Goal: Task Accomplishment & Management: Manage account settings

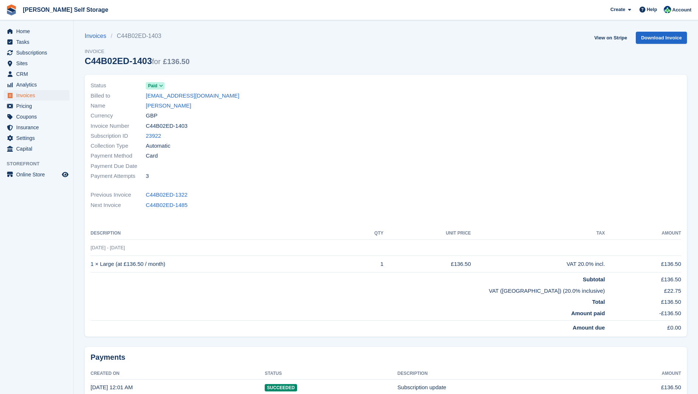
drag, startPoint x: 25, startPoint y: 61, endPoint x: 98, endPoint y: 60, distance: 72.9
click at [27, 61] on span "Sites" at bounding box center [38, 63] width 44 height 10
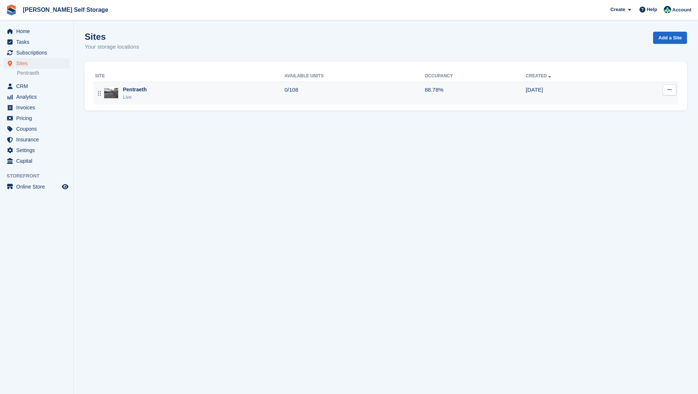
click at [138, 86] on div "Pentraeth" at bounding box center [135, 90] width 24 height 8
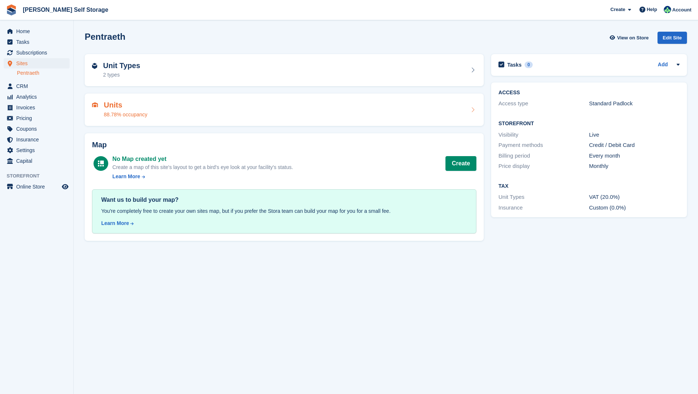
click at [119, 102] on h2 "Units" at bounding box center [125, 105] width 43 height 8
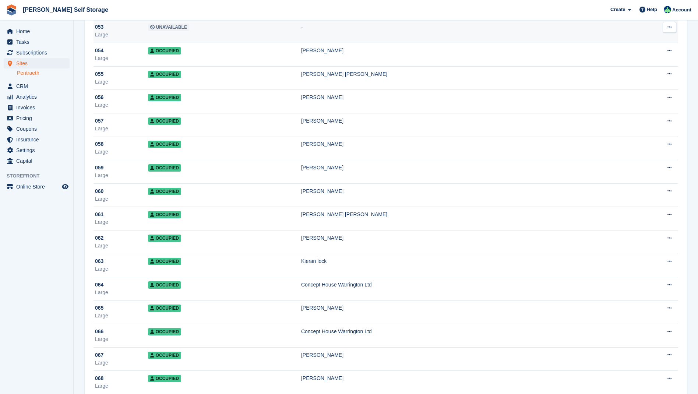
scroll to position [1299, 0]
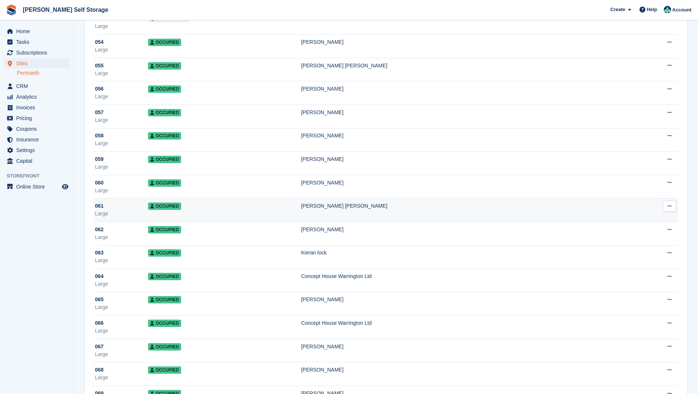
click at [173, 206] on span "Occupied" at bounding box center [164, 205] width 33 height 7
click at [342, 206] on div "Helen Gavin Brown" at bounding box center [461, 206] width 320 height 8
drag, startPoint x: 108, startPoint y: 206, endPoint x: 113, endPoint y: 206, distance: 4.4
click at [109, 206] on div "061" at bounding box center [121, 206] width 53 height 8
click at [163, 203] on span "Occupied" at bounding box center [164, 205] width 33 height 7
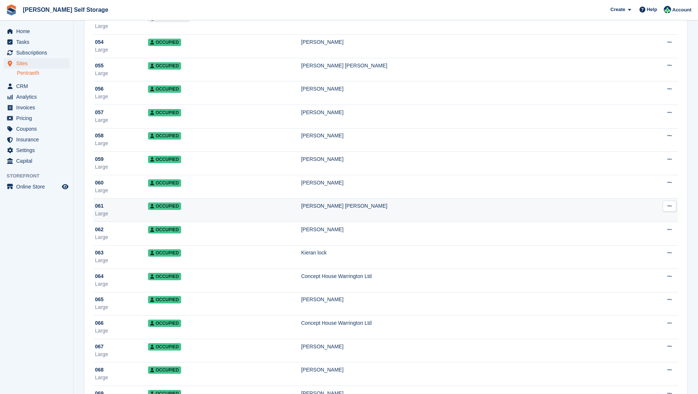
click at [163, 203] on span "Occupied" at bounding box center [164, 205] width 33 height 7
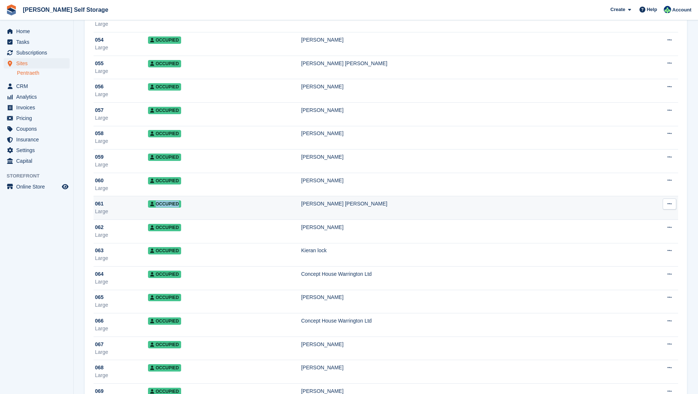
click at [348, 203] on div "[PERSON_NAME] [PERSON_NAME]" at bounding box center [461, 204] width 320 height 8
click at [102, 206] on span "061" at bounding box center [99, 204] width 8 height 8
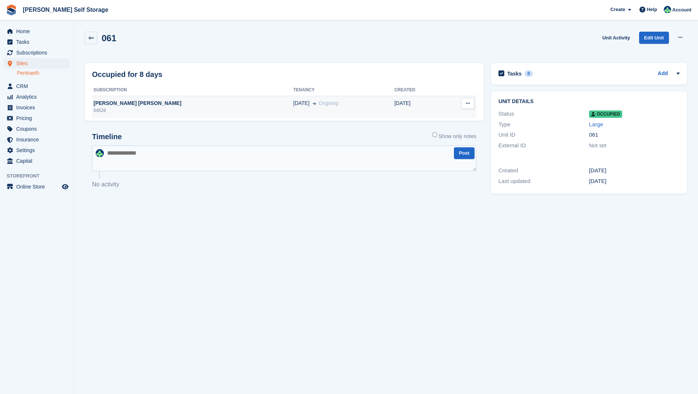
click at [124, 103] on div "[PERSON_NAME] [PERSON_NAME]" at bounding box center [192, 103] width 201 height 8
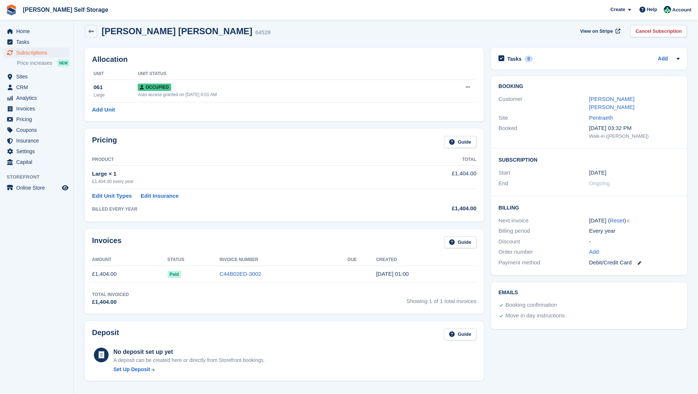
scroll to position [8, 0]
click at [595, 98] on link "[PERSON_NAME] [PERSON_NAME]" at bounding box center [611, 102] width 45 height 15
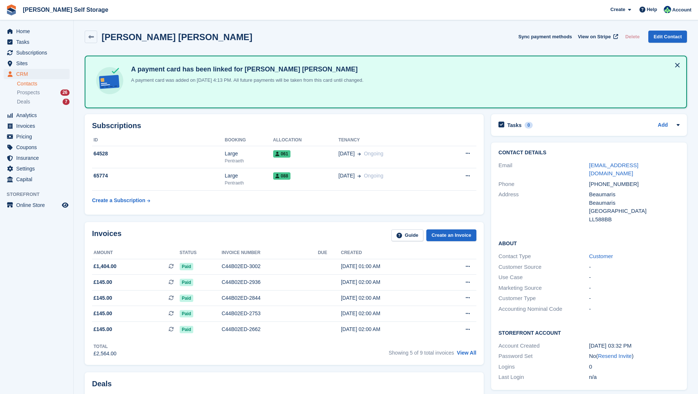
scroll to position [2, 0]
click at [39, 63] on span "Sites" at bounding box center [38, 63] width 44 height 10
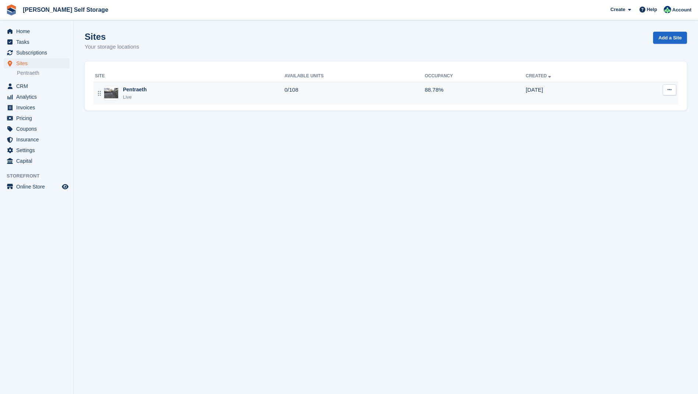
click at [138, 89] on div "Pentraeth" at bounding box center [135, 90] width 24 height 8
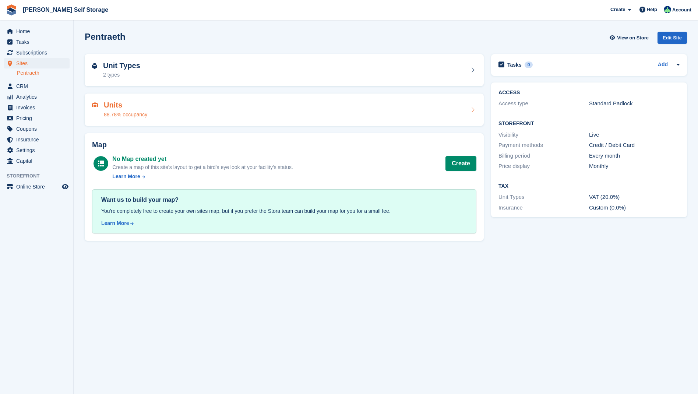
click at [117, 105] on h2 "Units" at bounding box center [125, 105] width 43 height 8
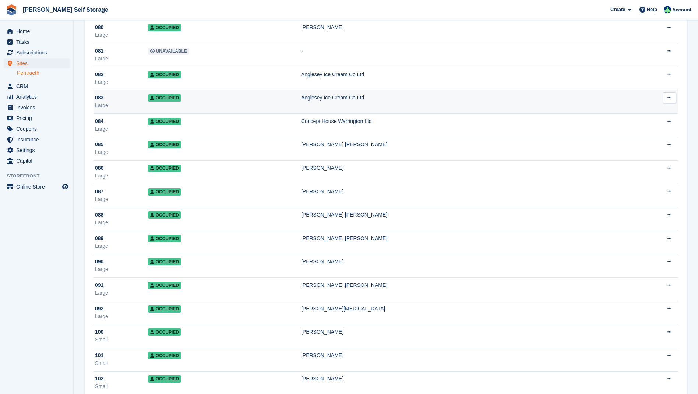
scroll to position [1925, 0]
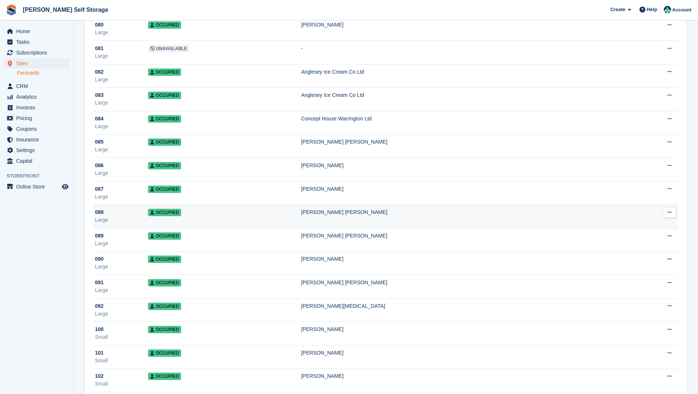
click at [172, 209] on span "Occupied" at bounding box center [164, 212] width 33 height 7
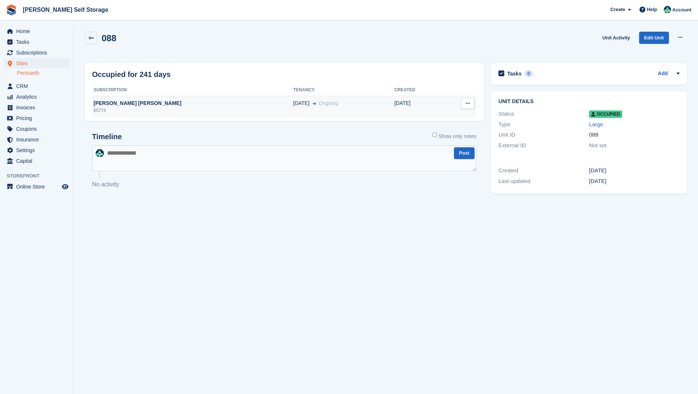
click at [125, 98] on td "[PERSON_NAME] [PERSON_NAME] 65774" at bounding box center [192, 107] width 201 height 22
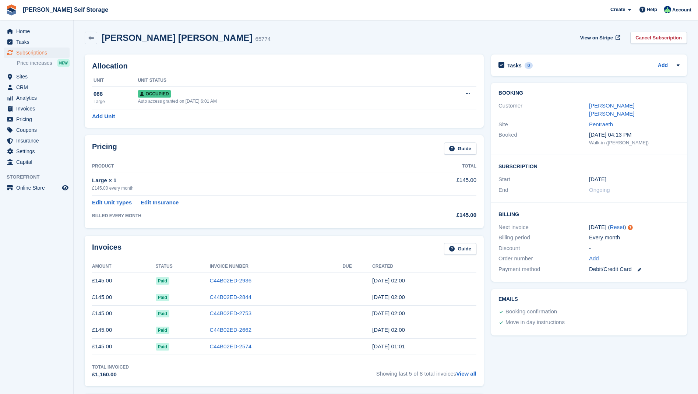
scroll to position [2, 0]
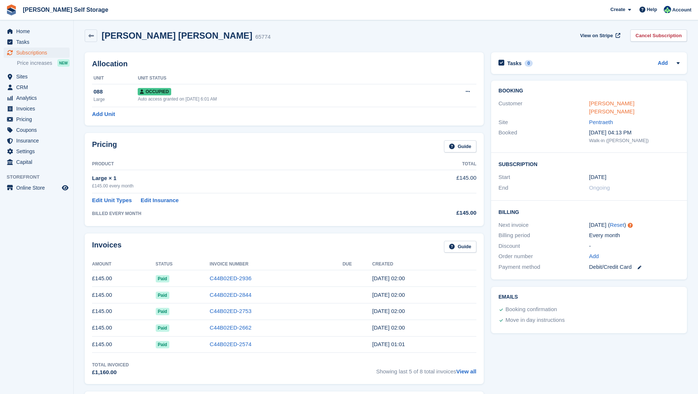
click at [597, 101] on link "[PERSON_NAME] [PERSON_NAME]" at bounding box center [611, 107] width 45 height 15
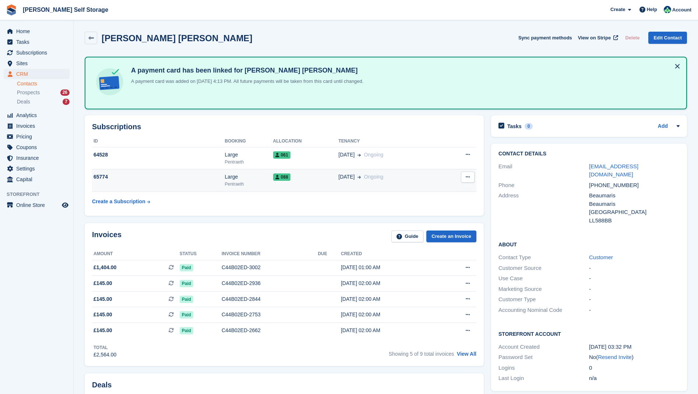
click at [296, 176] on div "088" at bounding box center [306, 177] width 66 height 8
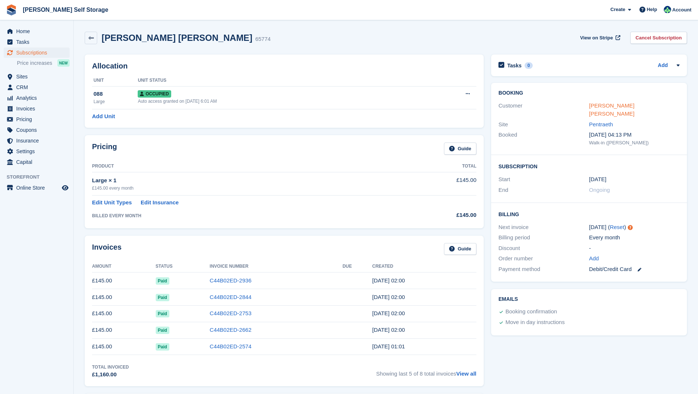
click at [613, 106] on link "[PERSON_NAME] [PERSON_NAME]" at bounding box center [611, 109] width 45 height 15
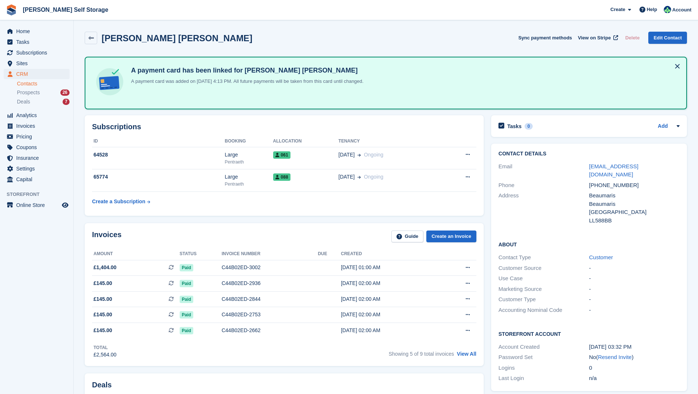
click at [596, 200] on div "Beaumaris" at bounding box center [634, 204] width 91 height 8
click at [677, 126] on icon at bounding box center [677, 126] width 3 height 2
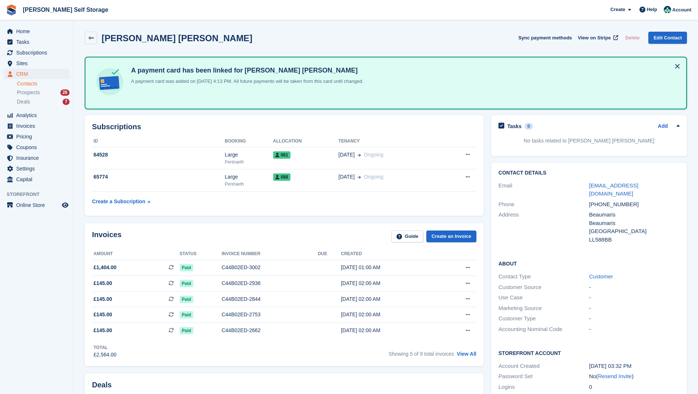
click at [513, 173] on h2 "Contact Details" at bounding box center [588, 173] width 181 height 6
click at [600, 273] on link "Customer" at bounding box center [601, 276] width 24 height 6
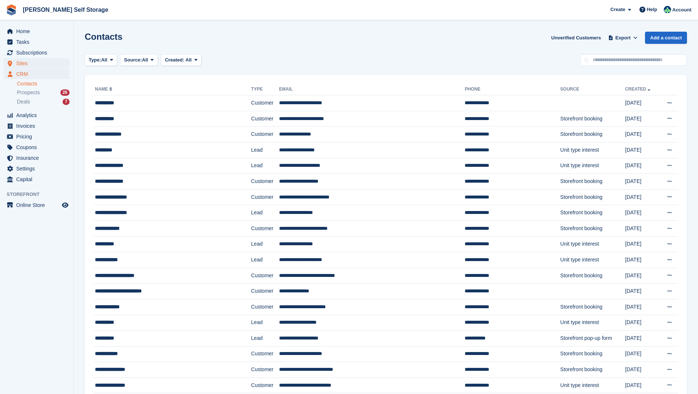
click at [30, 63] on span "Sites" at bounding box center [38, 63] width 44 height 10
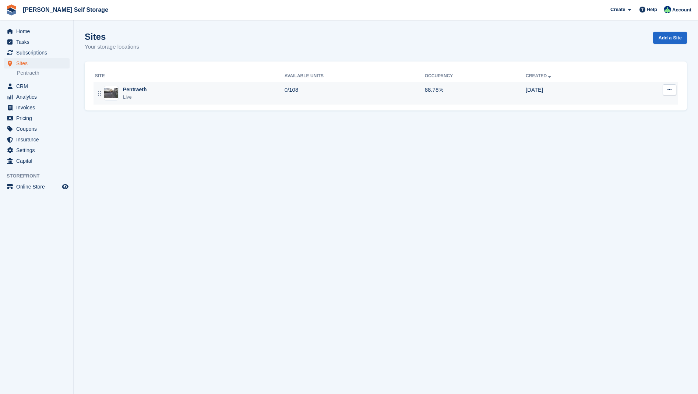
click at [142, 88] on div "Pentraeth" at bounding box center [135, 90] width 24 height 8
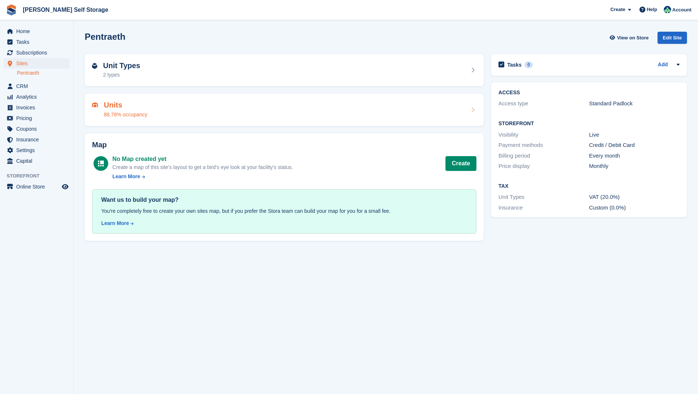
drag, startPoint x: 113, startPoint y: 104, endPoint x: 125, endPoint y: 106, distance: 12.0
click at [113, 104] on h2 "Units" at bounding box center [125, 105] width 43 height 8
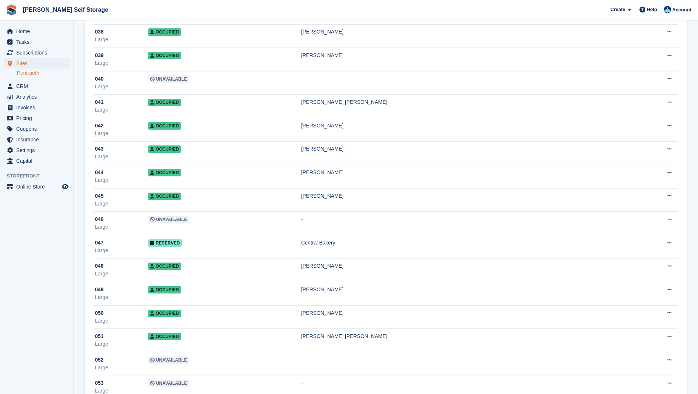
scroll to position [936, 0]
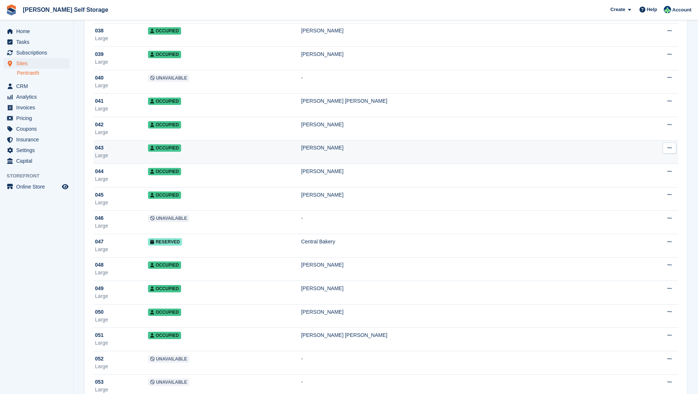
drag, startPoint x: 172, startPoint y: 150, endPoint x: 182, endPoint y: 149, distance: 10.0
click at [175, 149] on span "Occupied" at bounding box center [164, 147] width 33 height 7
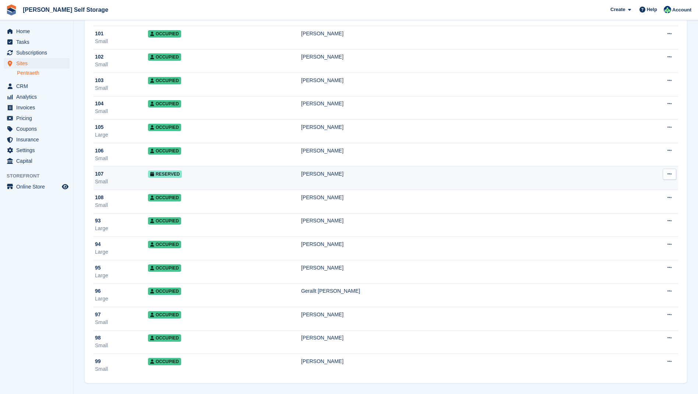
scroll to position [2244, 0]
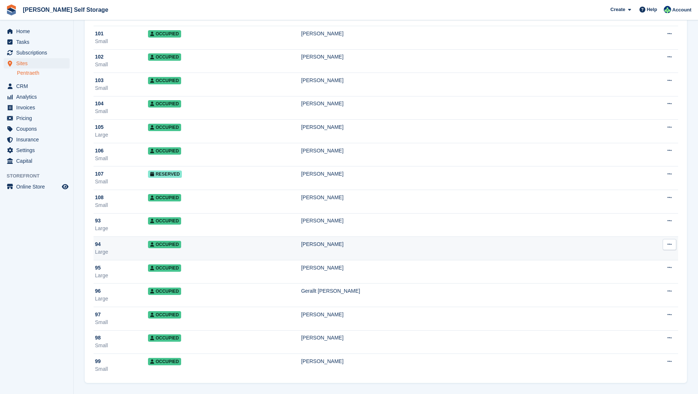
click at [170, 244] on span "Occupied" at bounding box center [164, 244] width 33 height 7
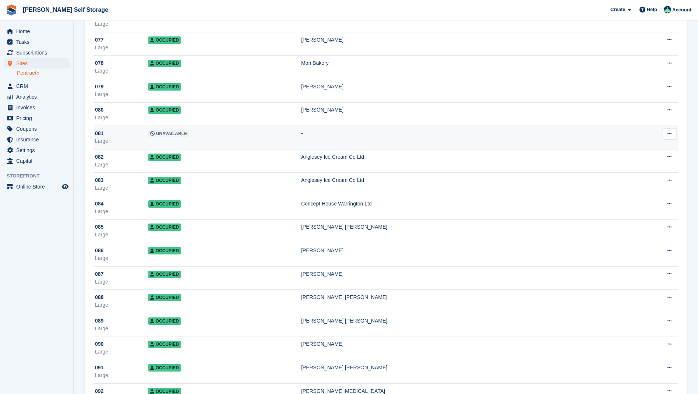
scroll to position [1838, 0]
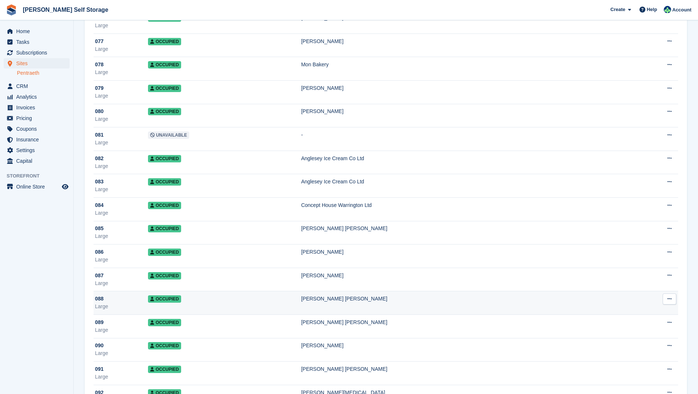
click at [169, 297] on span "Occupied" at bounding box center [164, 298] width 33 height 7
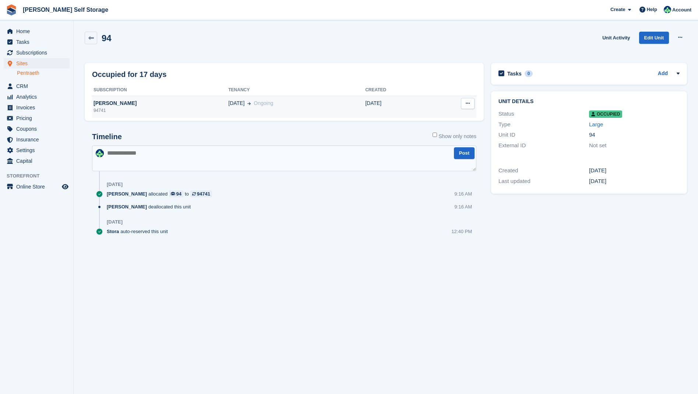
drag, startPoint x: 114, startPoint y: 103, endPoint x: 124, endPoint y: 102, distance: 9.2
click at [115, 103] on div "[PERSON_NAME]" at bounding box center [160, 103] width 136 height 8
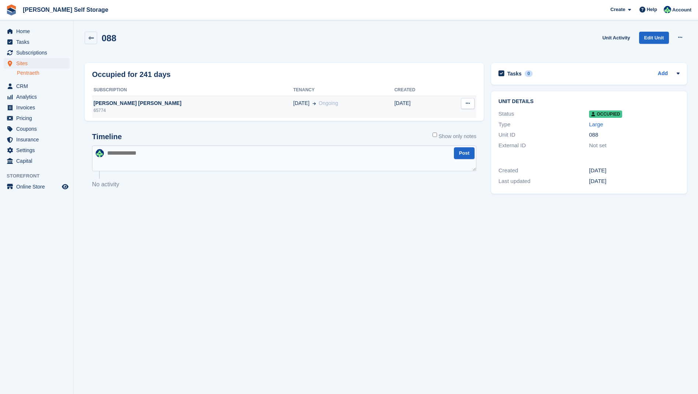
click at [125, 103] on div "Helen Gavin Brown" at bounding box center [192, 103] width 201 height 8
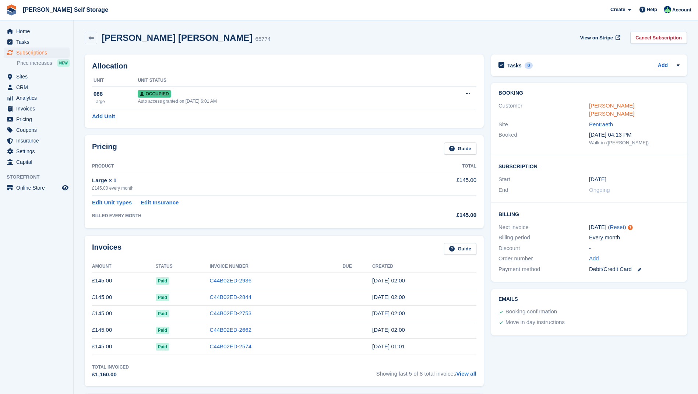
click at [593, 107] on link "[PERSON_NAME] [PERSON_NAME]" at bounding box center [611, 109] width 45 height 15
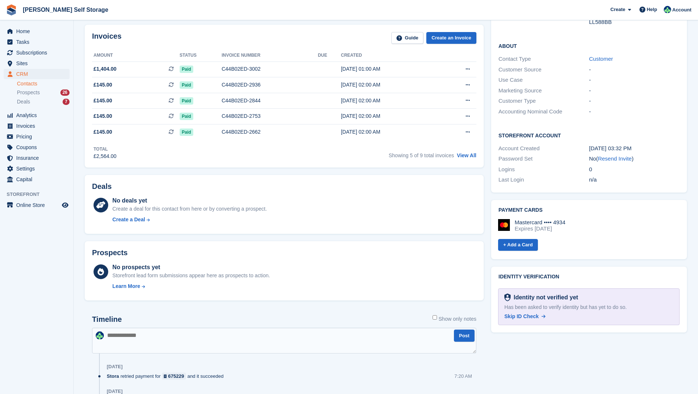
scroll to position [202, 0]
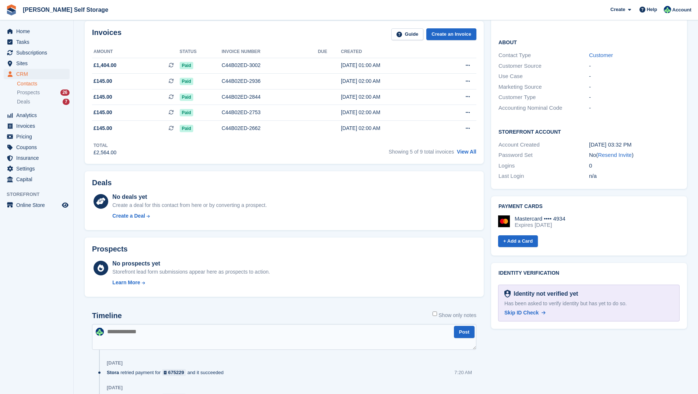
click at [170, 332] on textarea at bounding box center [284, 337] width 384 height 26
type textarea "*"
click at [111, 334] on textarea "**********" at bounding box center [284, 337] width 384 height 26
drag, startPoint x: 122, startPoint y: 332, endPoint x: 133, endPoint y: 334, distance: 11.1
click at [125, 333] on textarea "**********" at bounding box center [284, 337] width 384 height 26
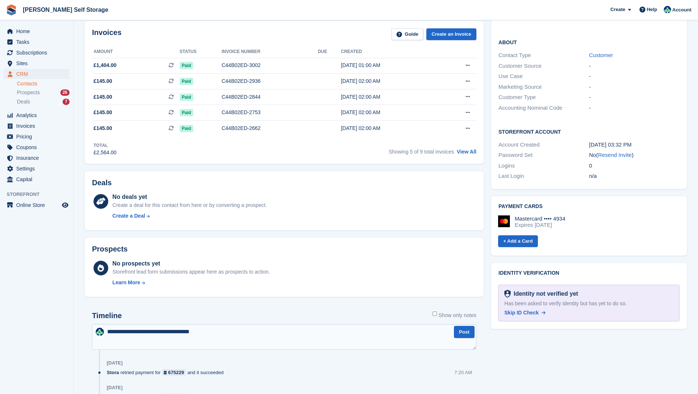
click at [206, 333] on textarea "**********" at bounding box center [284, 337] width 384 height 26
type textarea "**********"
click at [465, 334] on button "Post" at bounding box center [464, 332] width 21 height 12
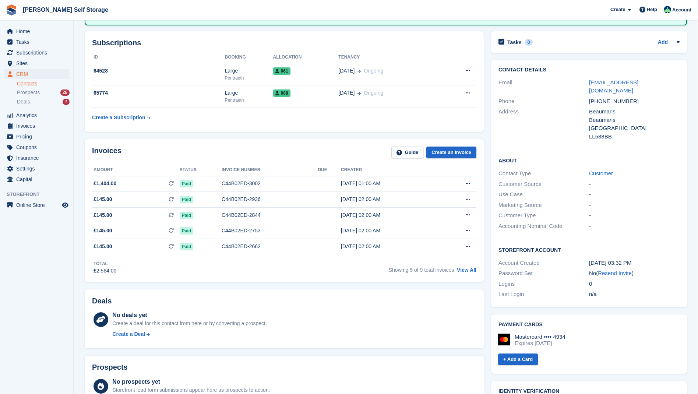
scroll to position [78, 0]
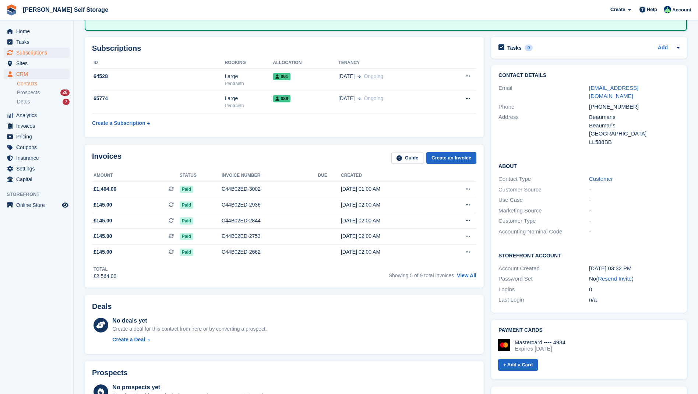
drag, startPoint x: 31, startPoint y: 52, endPoint x: 66, endPoint y: 53, distance: 35.4
click at [31, 52] on span "Subscriptions" at bounding box center [38, 52] width 44 height 10
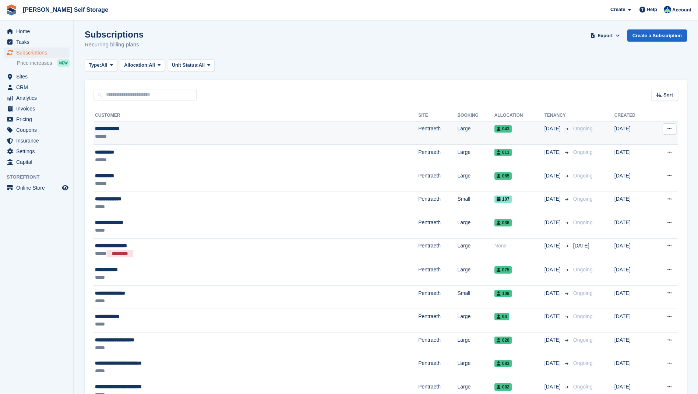
scroll to position [4, 0]
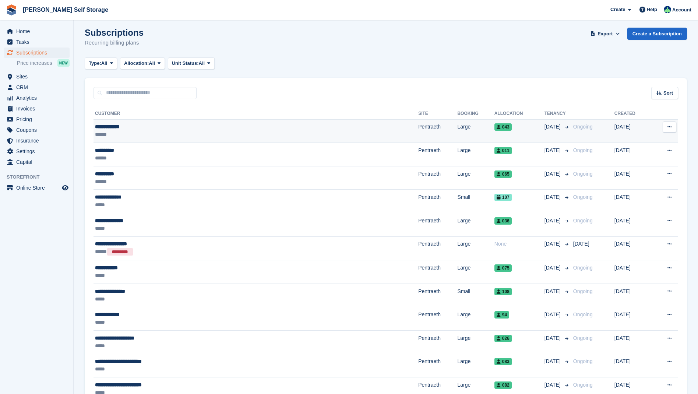
click at [669, 127] on icon at bounding box center [669, 126] width 4 height 5
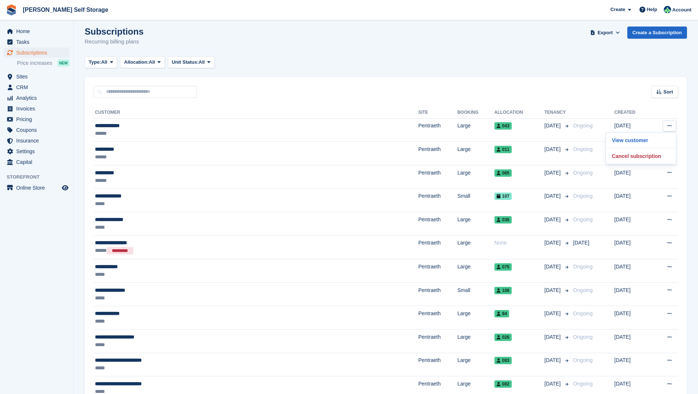
scroll to position [5, 0]
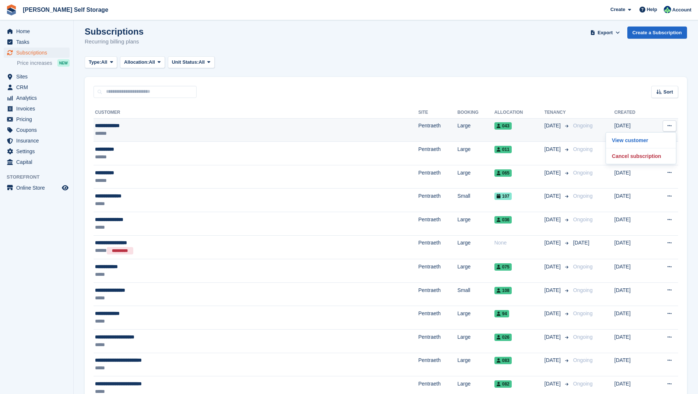
click at [118, 126] on div "**********" at bounding box center [187, 126] width 184 height 8
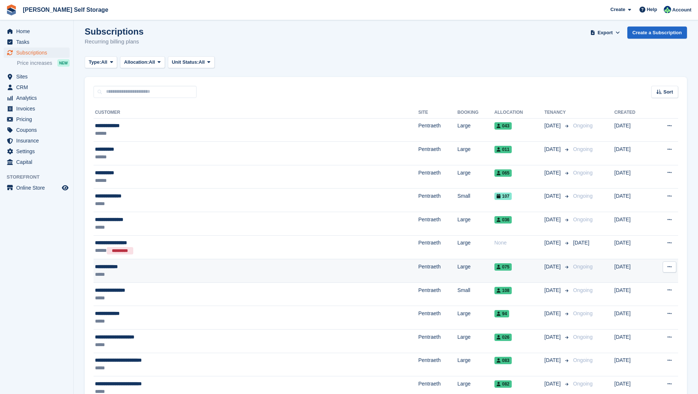
scroll to position [5, 0]
